Goal: Task Accomplishment & Management: Manage account settings

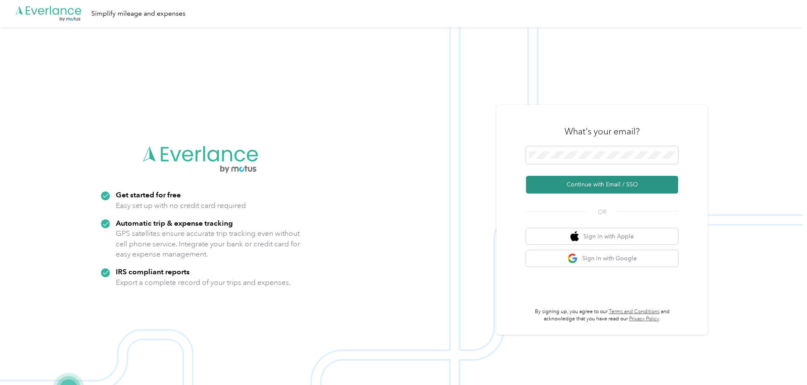
click at [596, 188] on button "Continue with Email / SSO" at bounding box center [602, 185] width 152 height 18
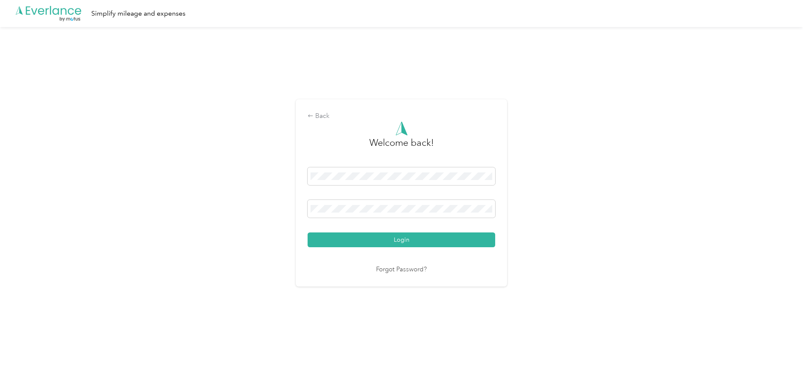
click at [400, 241] on button "Login" at bounding box center [402, 239] width 188 height 15
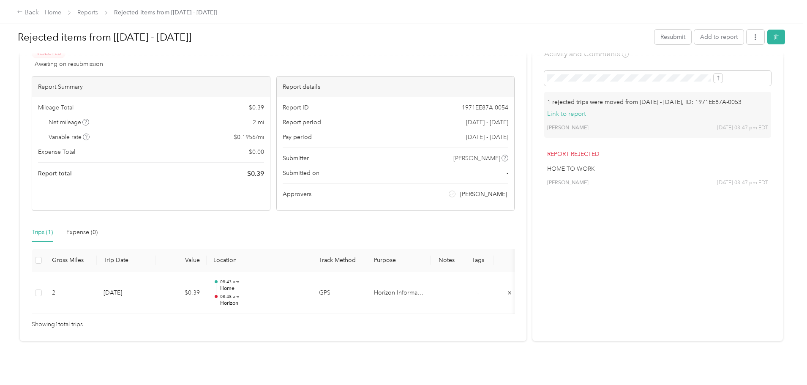
scroll to position [41, 0]
